Goal: Information Seeking & Learning: Learn about a topic

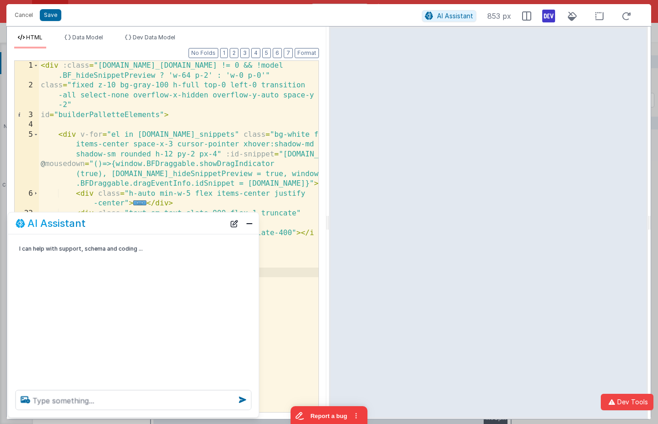
click at [249, 228] on button "Close" at bounding box center [249, 223] width 12 height 13
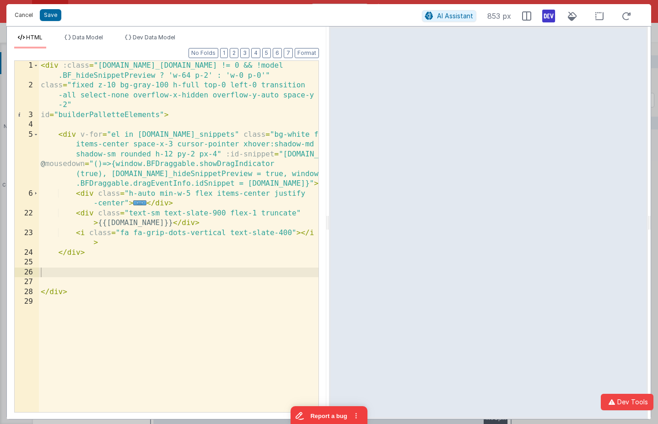
click at [26, 16] on button "Cancel" at bounding box center [23, 15] width 27 height 13
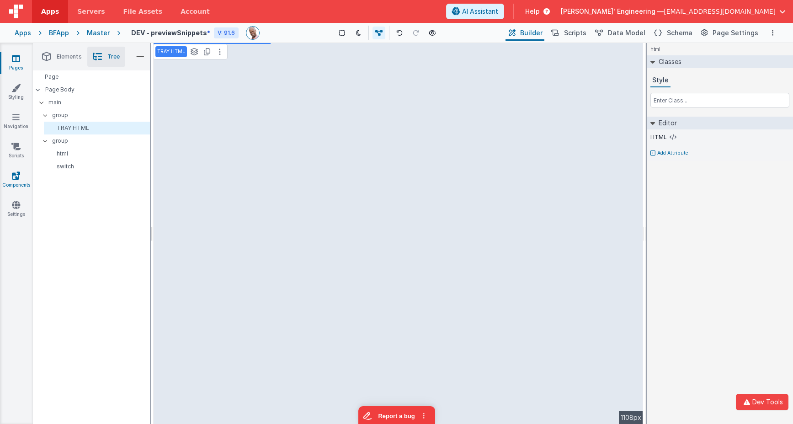
click at [15, 174] on icon at bounding box center [16, 175] width 8 height 9
click at [26, 173] on link "Components" at bounding box center [16, 180] width 33 height 18
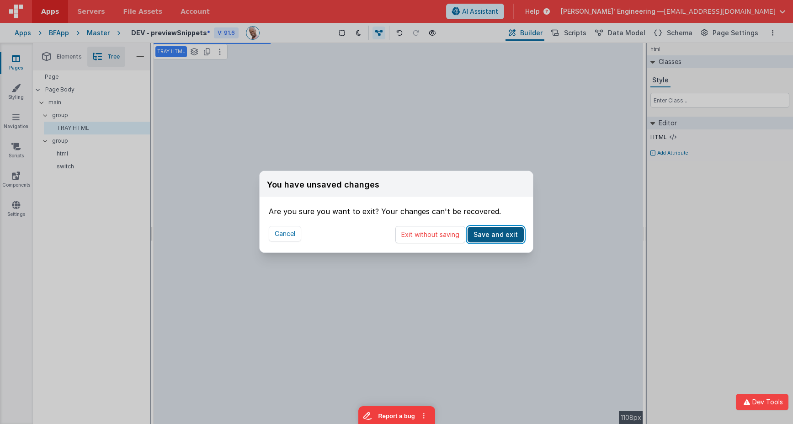
click at [481, 236] on button "Save and exit" at bounding box center [496, 235] width 56 height 16
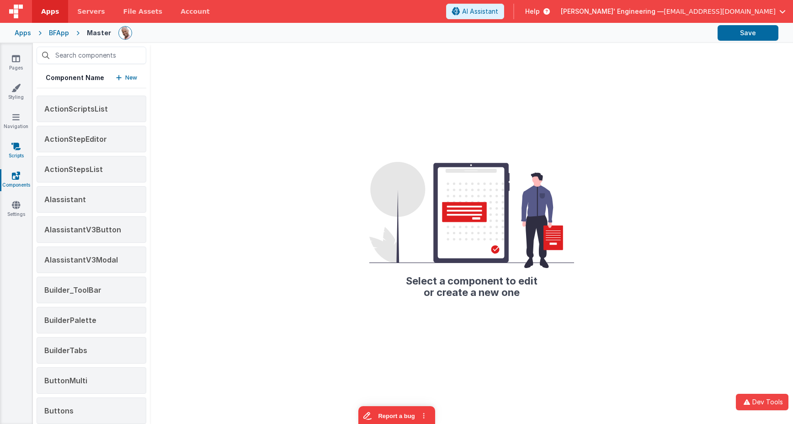
click at [12, 152] on link "Scripts" at bounding box center [16, 151] width 33 height 18
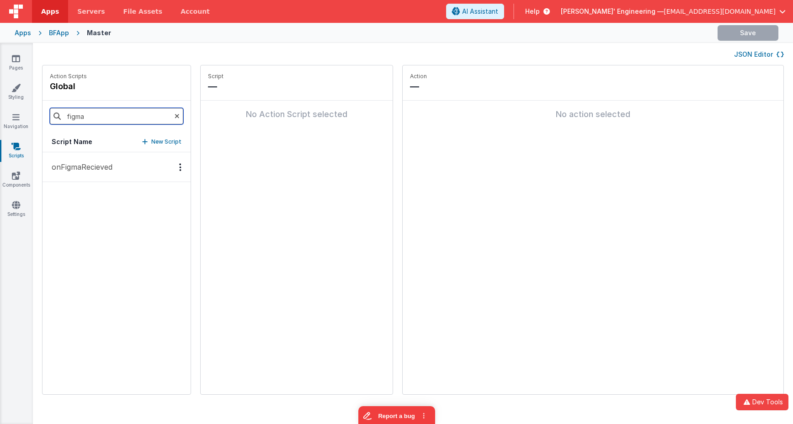
drag, startPoint x: 103, startPoint y: 122, endPoint x: 28, endPoint y: 105, distance: 76.9
click at [29, 105] on section "Pages Styling Navigation Scripts Components Settings JSON Editor Action Scripts…" at bounding box center [396, 233] width 793 height 381
type input "strea"
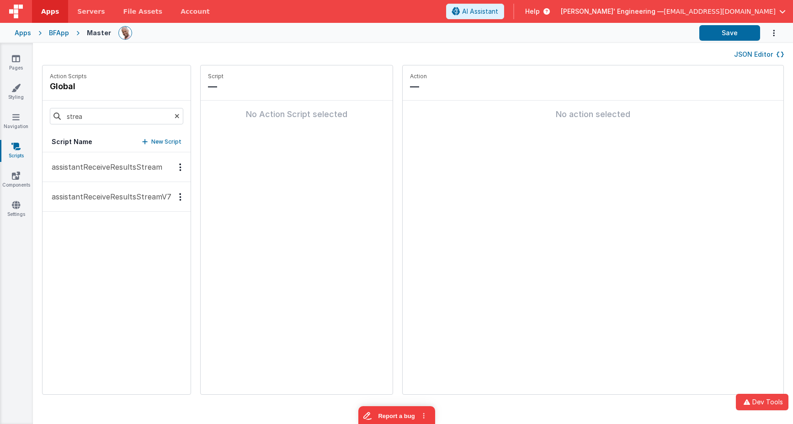
click at [144, 198] on p "assistantReceiveResultsStreamV7" at bounding box center [108, 196] width 125 height 11
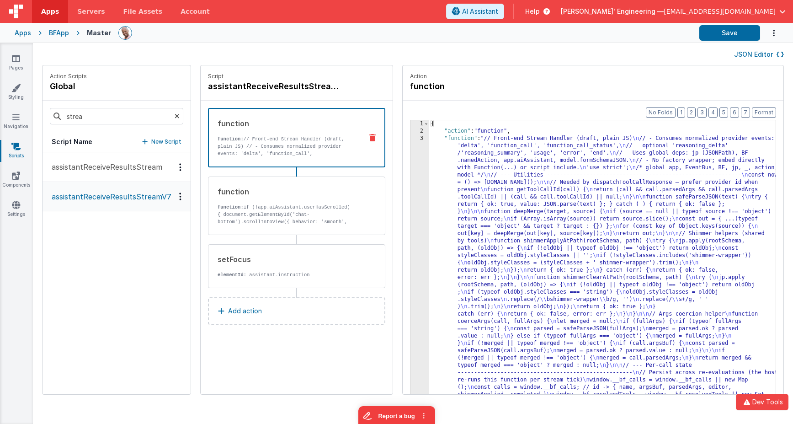
drag, startPoint x: 525, startPoint y: 159, endPoint x: 519, endPoint y: 158, distance: 6.4
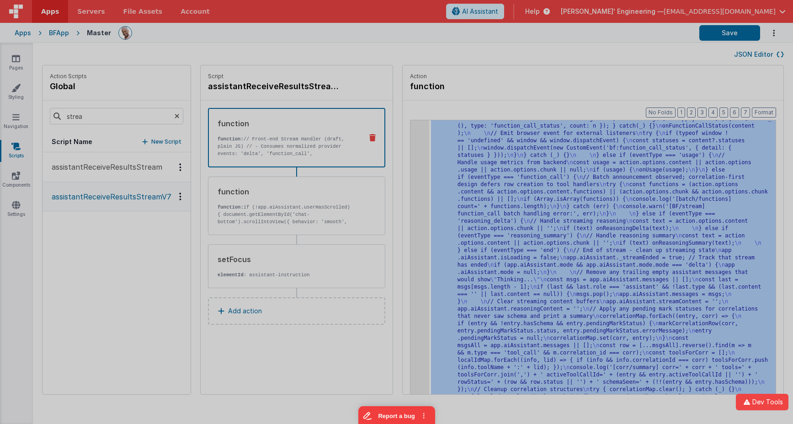
scroll to position [3949, 0]
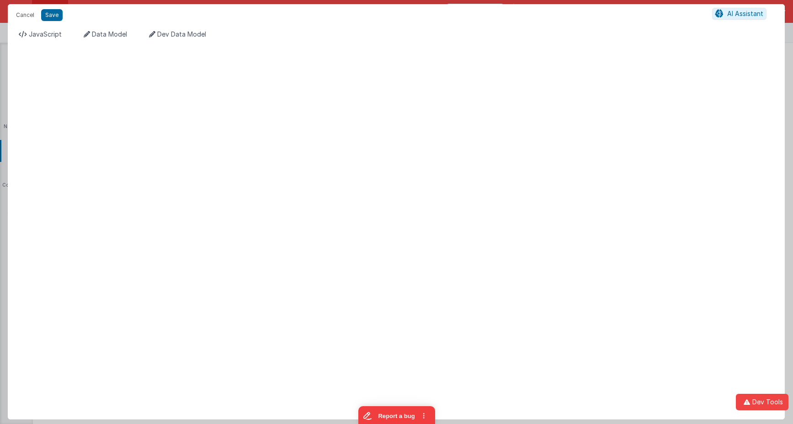
click at [417, 153] on div "Format 7 6 5 4 3 2 1 No Folds XXXXXXXXXXXXXXXXXXXXXXXXXXXXXXXXXXXXXXXXXXXXXXXXX…" at bounding box center [396, 231] width 777 height 375
click at [55, 35] on span "JavaScript" at bounding box center [45, 34] width 33 height 8
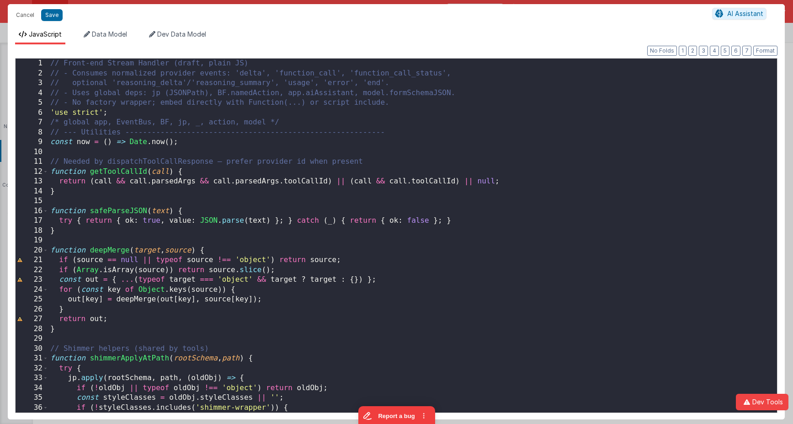
click at [214, 125] on div "// Front-end Stream Handler (draft, plain JS) // - Consumes normalized provider…" at bounding box center [412, 246] width 729 height 374
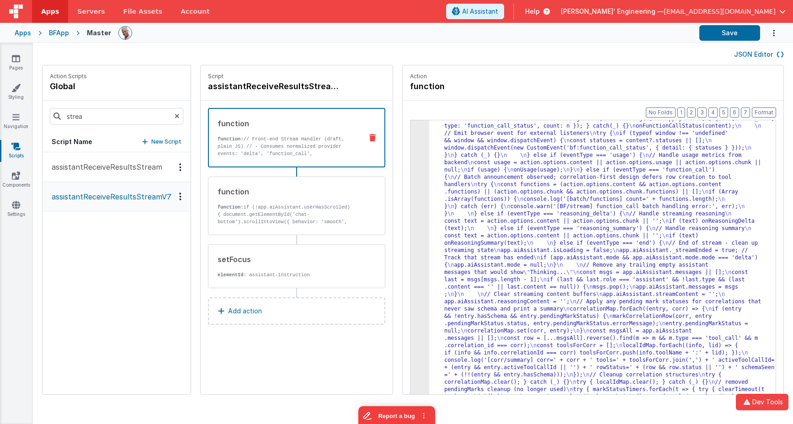
scroll to position [3854, 0]
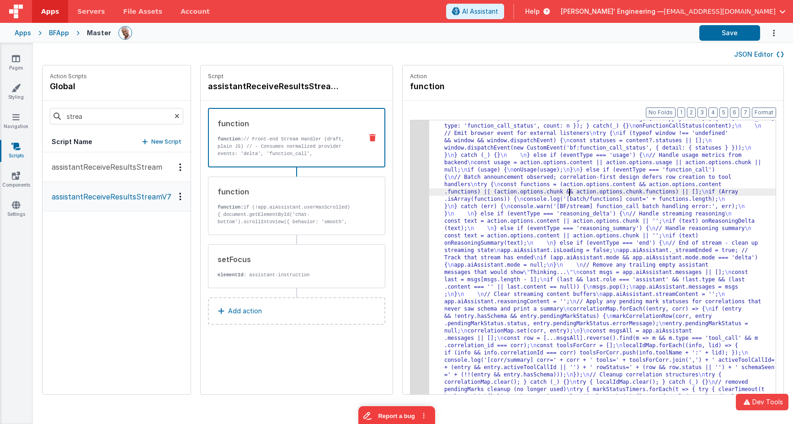
drag, startPoint x: 562, startPoint y: 191, endPoint x: 523, endPoint y: 177, distance: 42.1
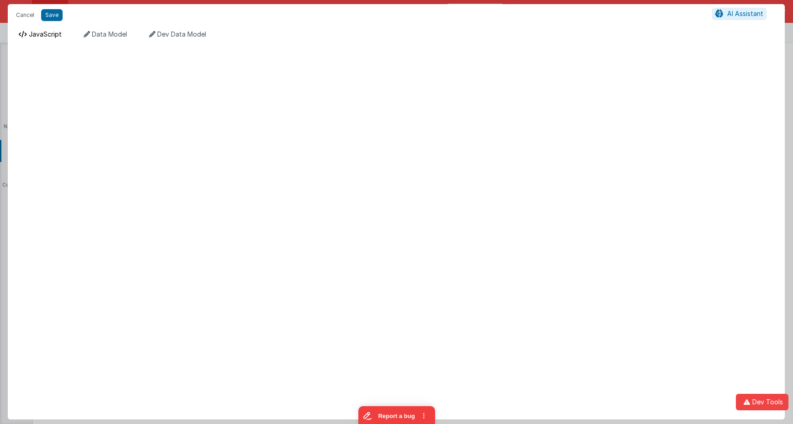
click at [34, 31] on span "JavaScript" at bounding box center [45, 34] width 33 height 8
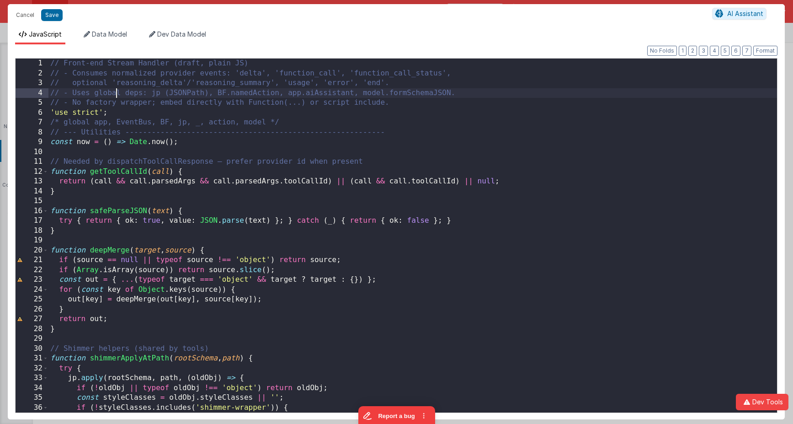
click at [117, 94] on div "// Front-end Stream Handler (draft, plain JS) // - Consumes normalized provider…" at bounding box center [412, 246] width 729 height 374
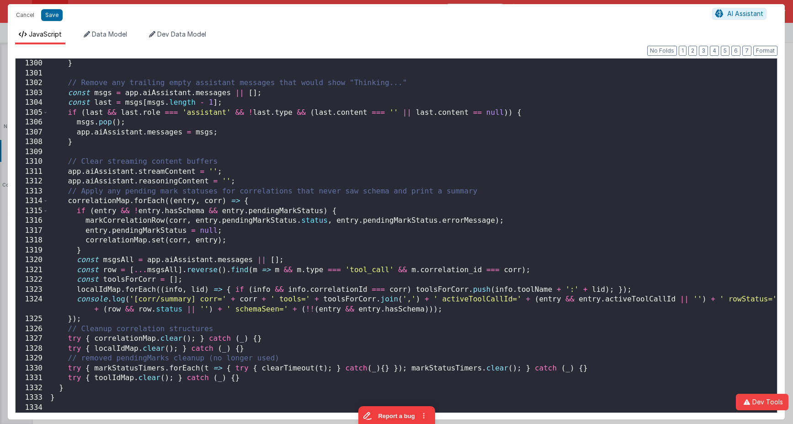
scroll to position [12879, 0]
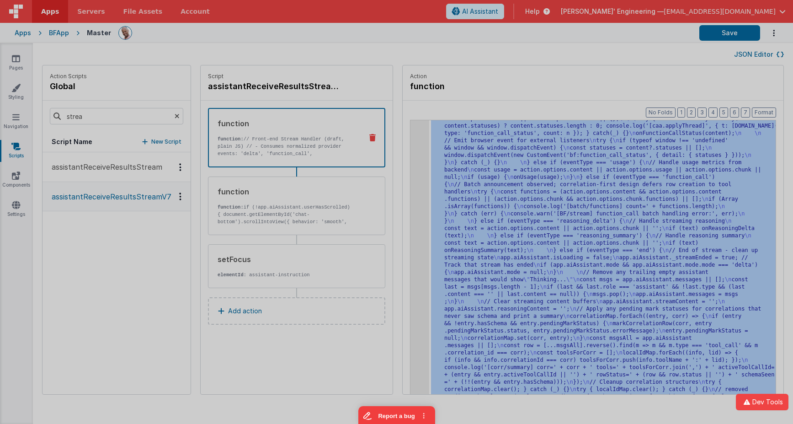
scroll to position [3949, 0]
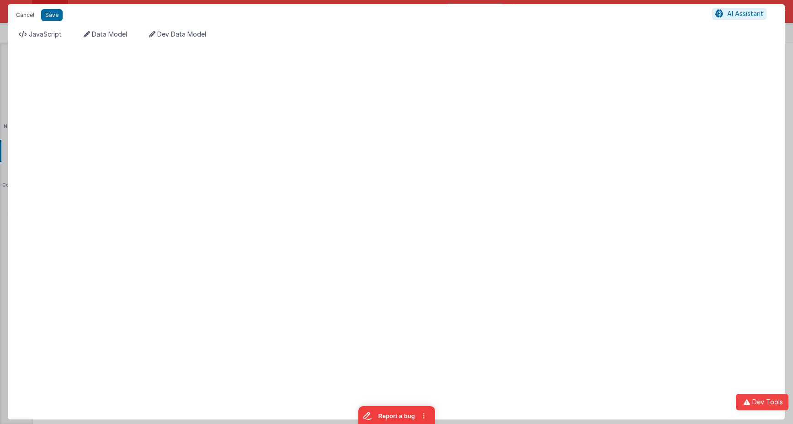
drag, startPoint x: 56, startPoint y: 35, endPoint x: 101, endPoint y: 47, distance: 45.9
click at [56, 35] on span "JavaScript" at bounding box center [45, 34] width 33 height 8
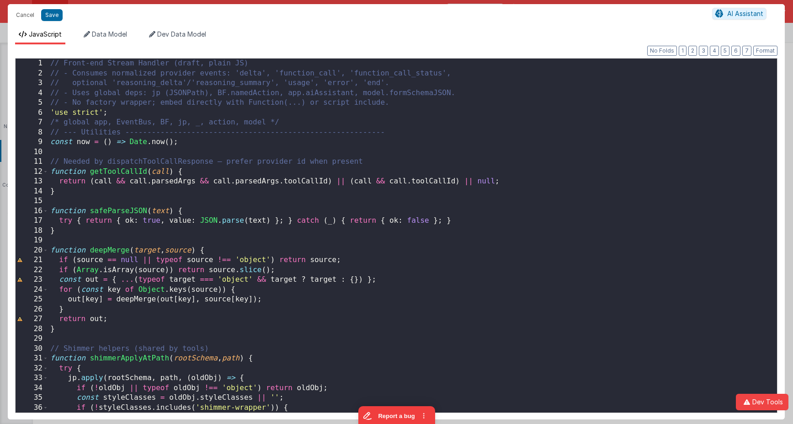
click at [275, 106] on div "// Front-end Stream Handler (draft, plain JS) // - Consumes normalized provider…" at bounding box center [412, 246] width 729 height 374
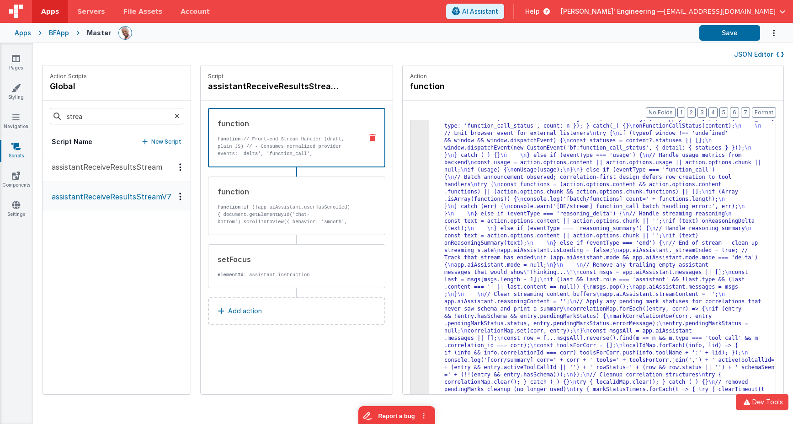
scroll to position [3941, 0]
